Goal: Information Seeking & Learning: Learn about a topic

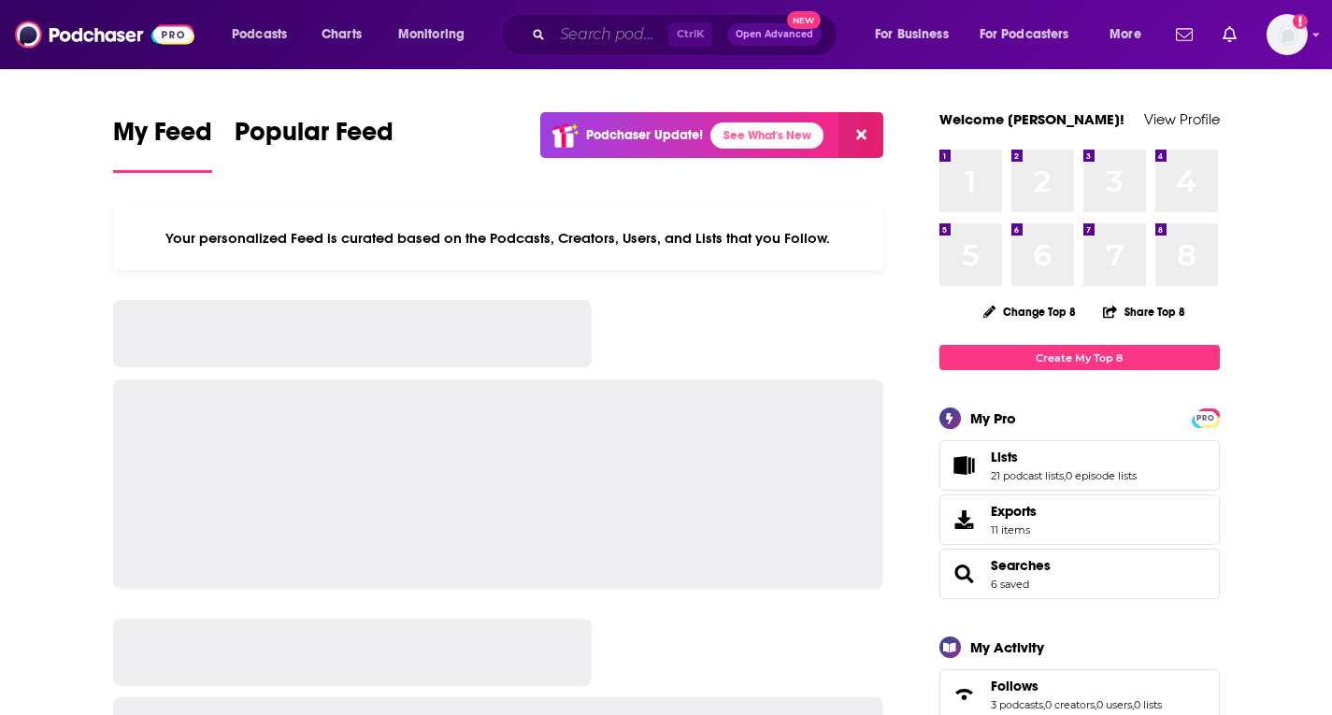
click at [628, 40] on input "Search podcasts, credits, & more..." at bounding box center [611, 35] width 116 height 30
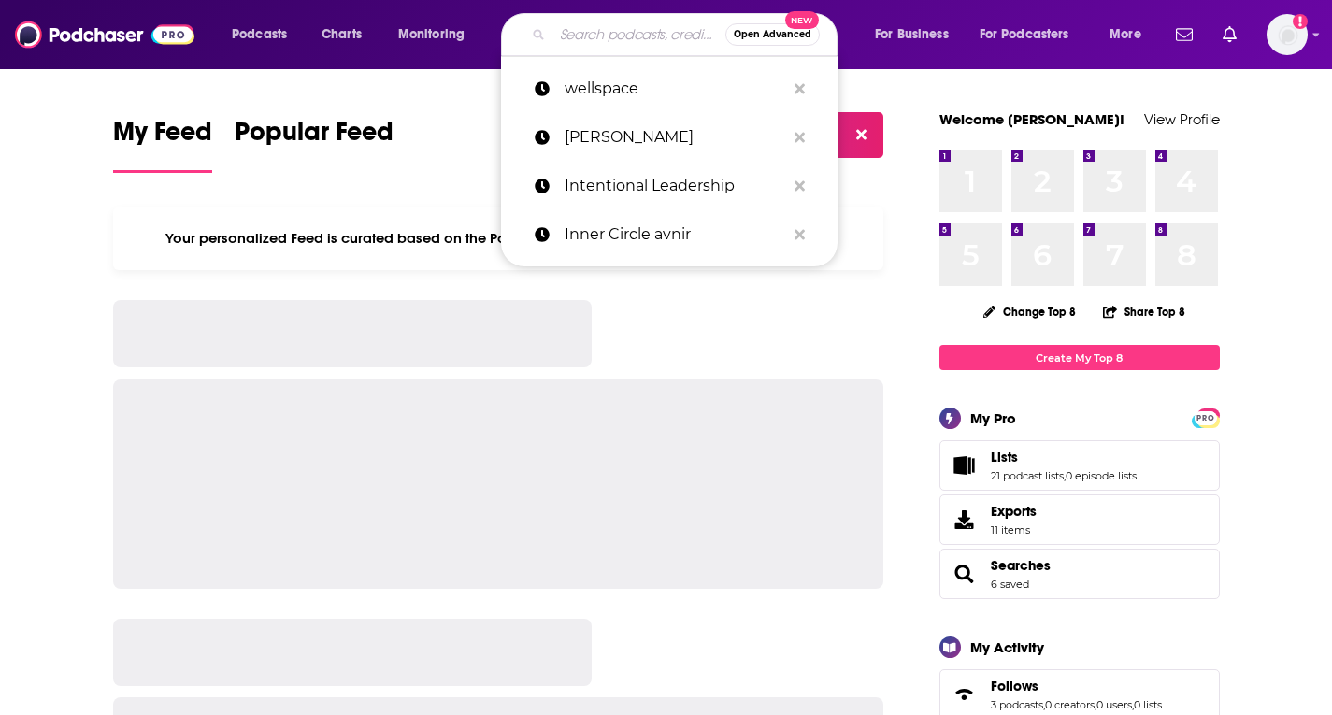
paste input "Inside the Wellspace"
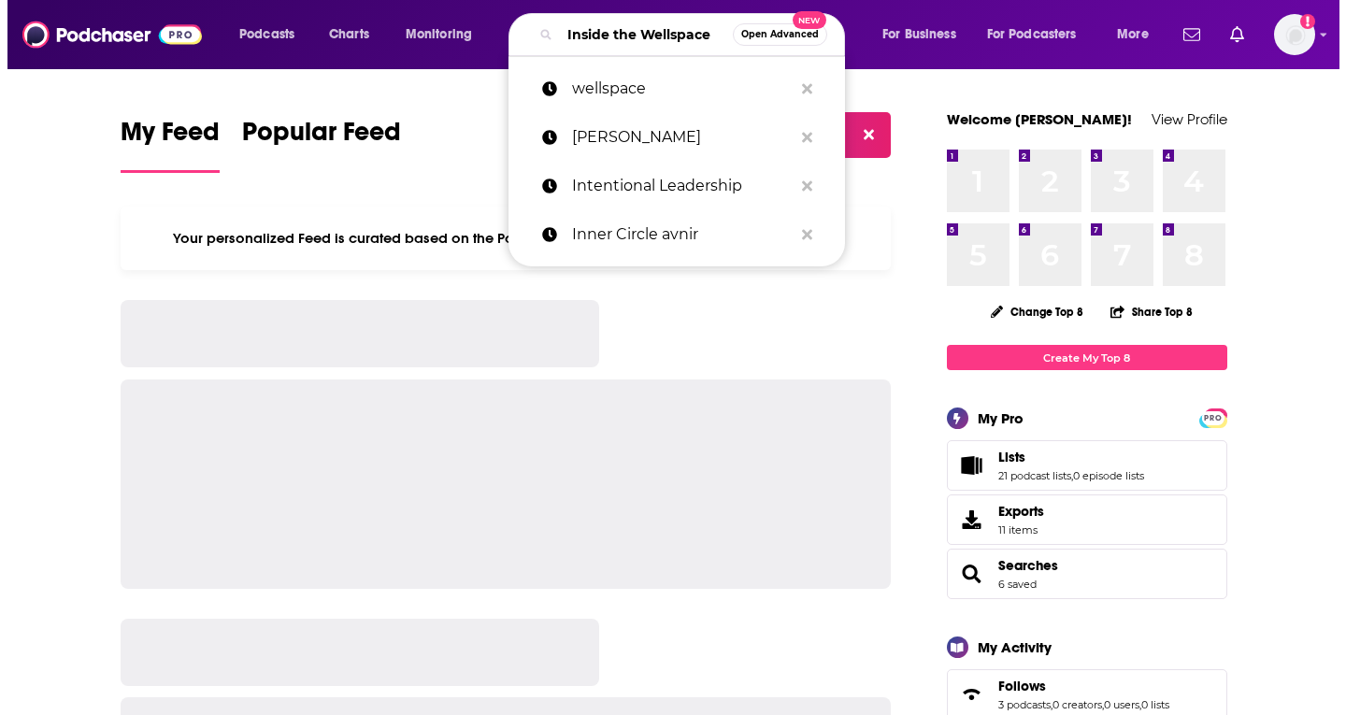
scroll to position [0, 23]
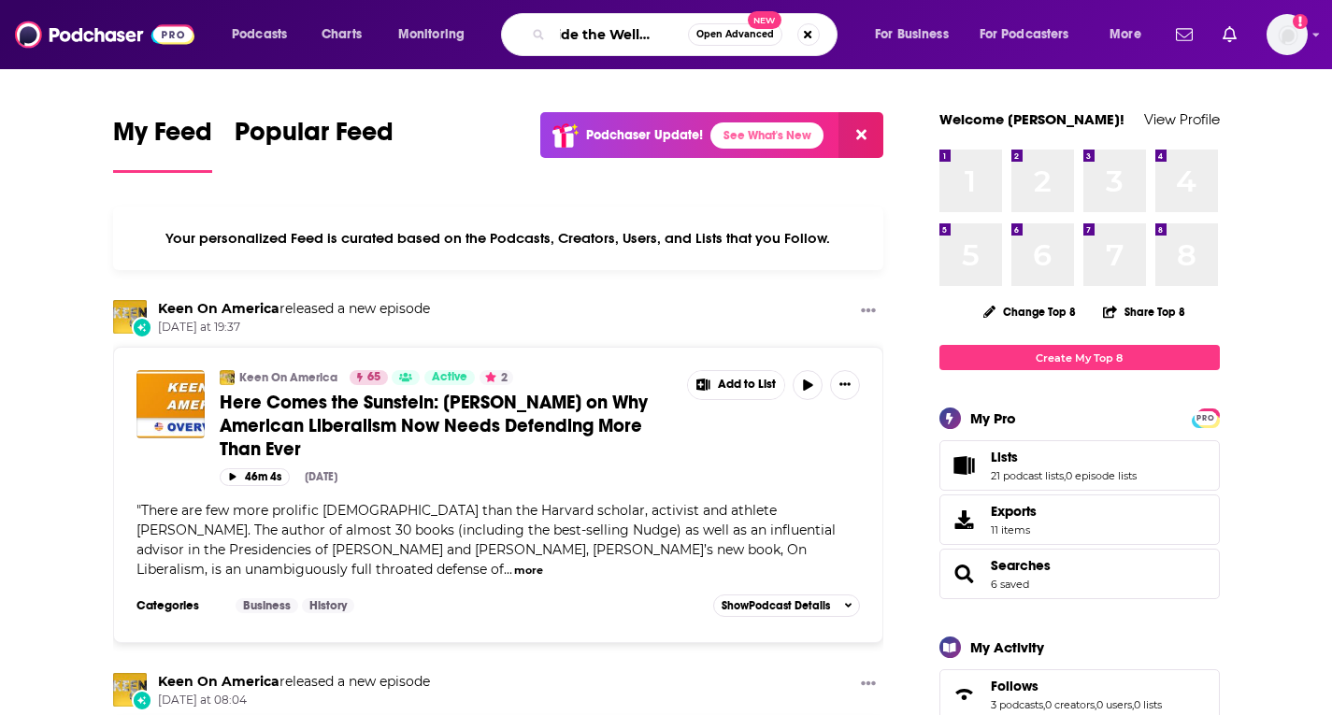
type input "Inside the Wellspace"
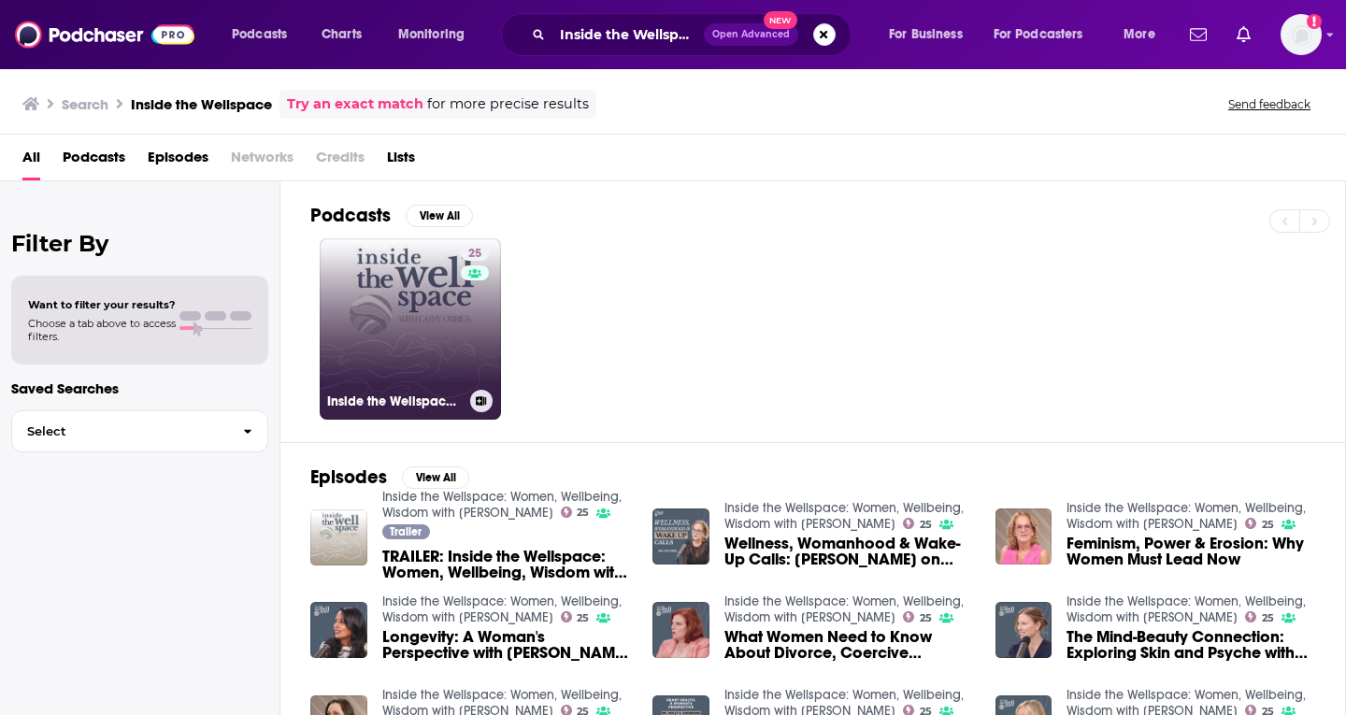
click at [448, 326] on link "25 Inside the Wellspace: Women, Wellbeing, Wisdom with [PERSON_NAME]" at bounding box center [410, 328] width 181 height 181
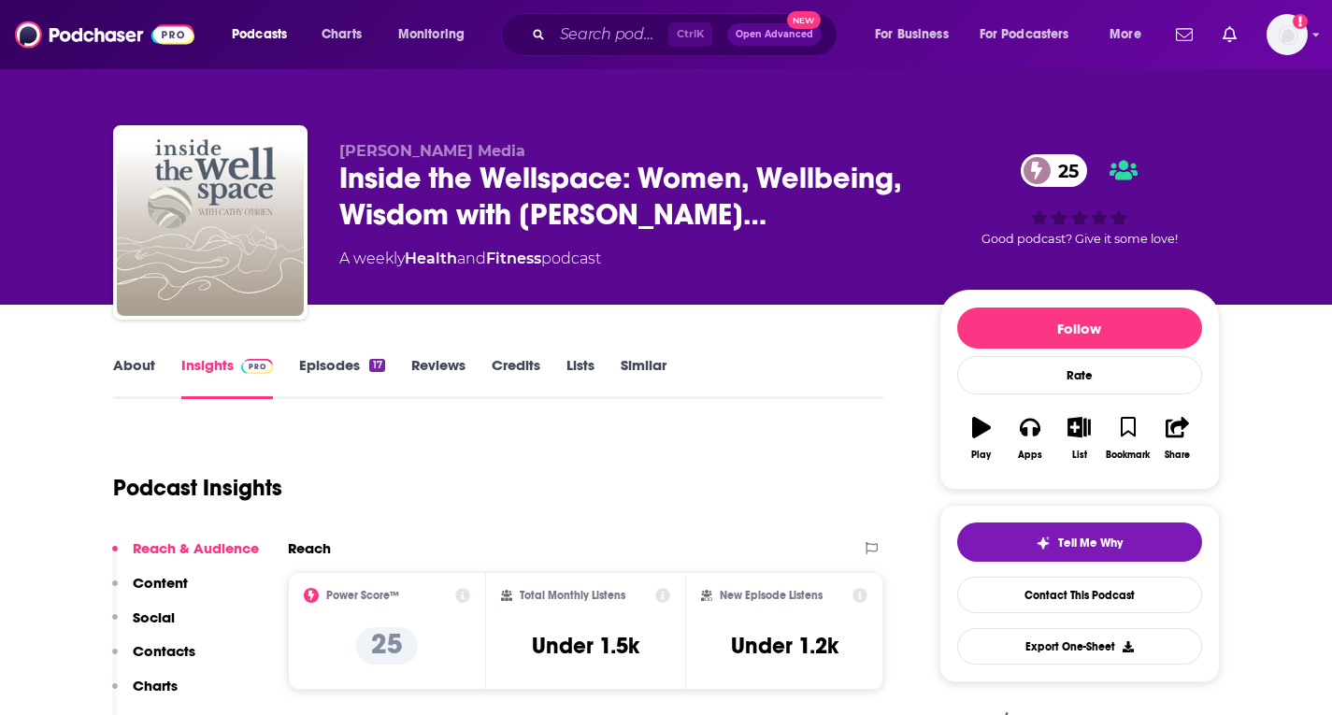
scroll to position [93, 0]
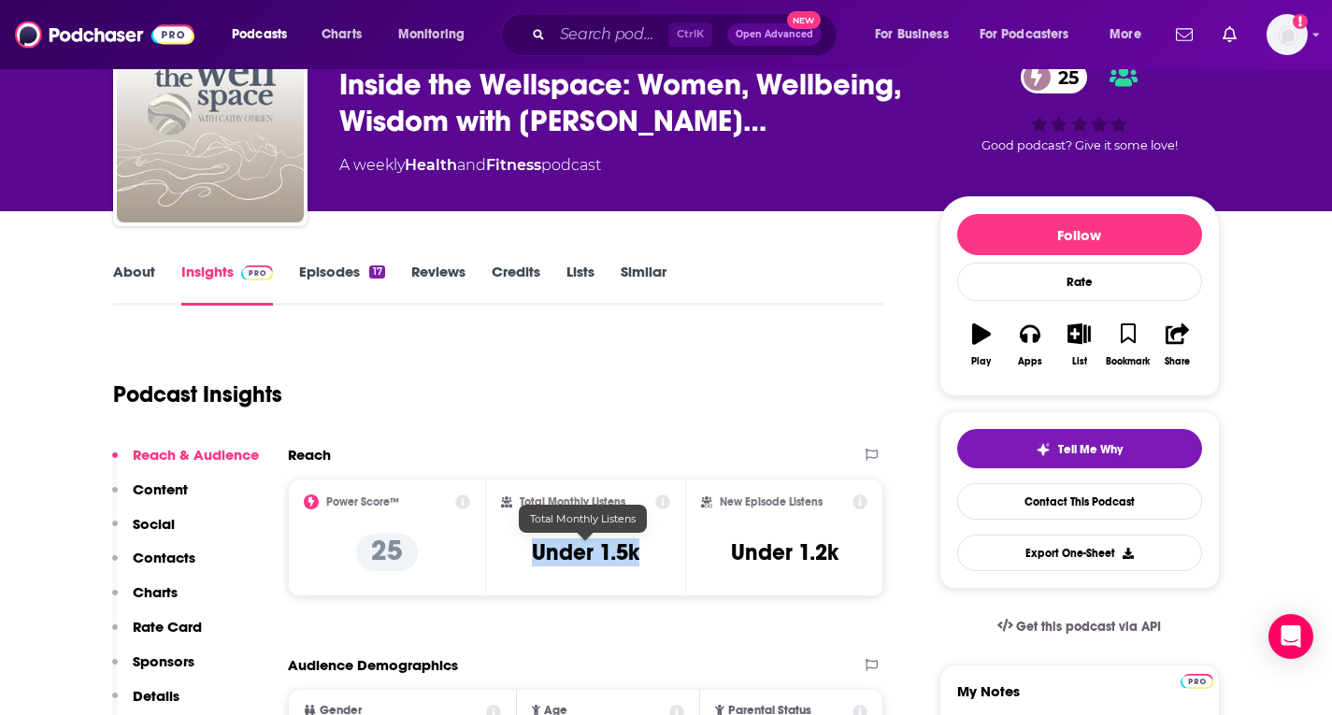
drag, startPoint x: 643, startPoint y: 554, endPoint x: 535, endPoint y: 555, distance: 108.4
click at [535, 555] on div "Total Monthly Listens Under 1.5k" at bounding box center [585, 538] width 169 height 86
copy h3 "Under 1.5k"
